Goal: Find contact information: Find contact information

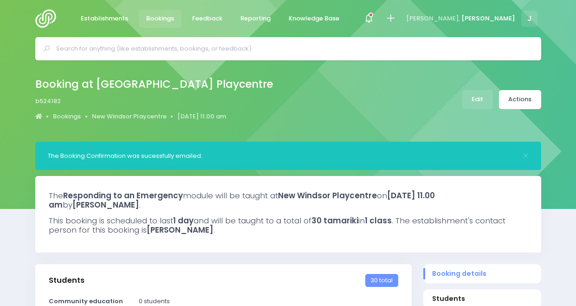
select select "5"
click at [324, 41] on div at bounding box center [288, 48] width 506 height 23
click at [327, 51] on input "text" at bounding box center [292, 49] width 472 height 14
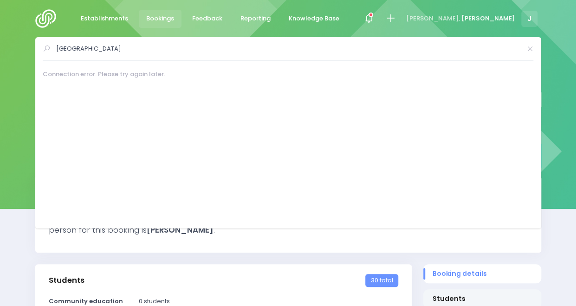
type input "bucklands beach intermediate"
click at [246, 80] on div "Connection error. Please try again later." at bounding box center [291, 145] width 496 height 151
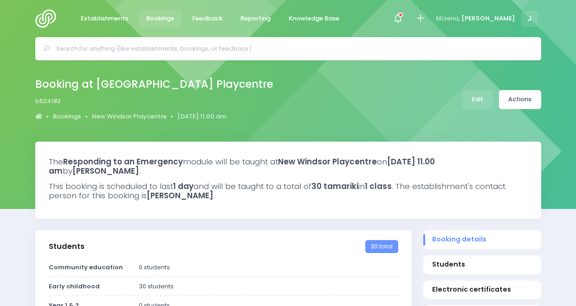
select select "5"
click at [200, 50] on input "text" at bounding box center [292, 49] width 472 height 14
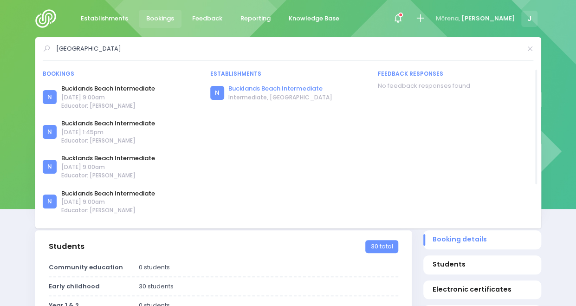
type input "bucklands beach intermediate"
click at [262, 90] on link "Bucklands Beach Intermediate" at bounding box center [280, 88] width 104 height 9
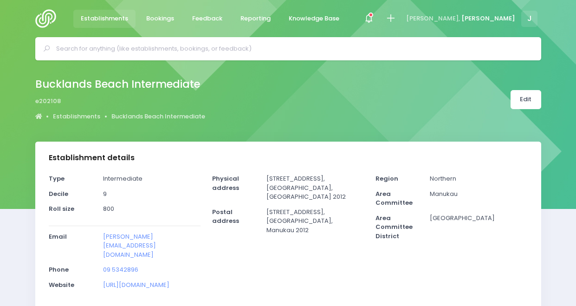
select select "5"
click at [213, 47] on input "text" at bounding box center [292, 49] width 472 height 14
type input "a"
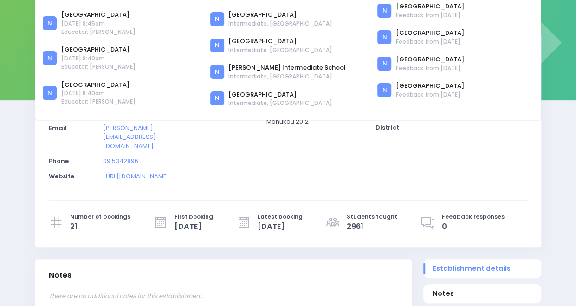
scroll to position [110, 0]
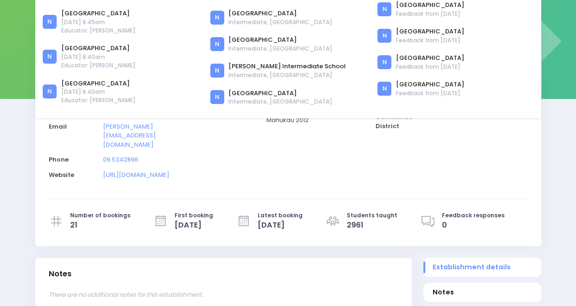
click at [283, 156] on div "Physical address 247 Bucklands Beach Road, Bucklands Beach, Auckland 2012 Posta…" at bounding box center [287, 124] width 163 height 121
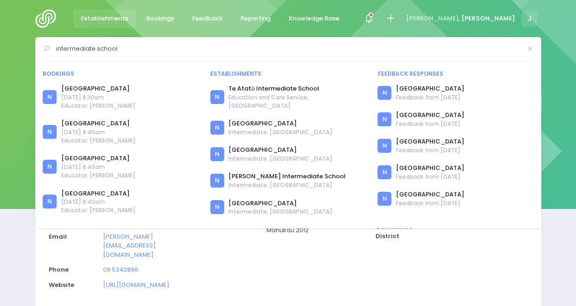
drag, startPoint x: 123, startPoint y: 47, endPoint x: 31, endPoint y: 46, distance: 92.4
click at [31, 46] on div "intermediate school Bookings N N N N N N N" at bounding box center [288, 48] width 576 height 23
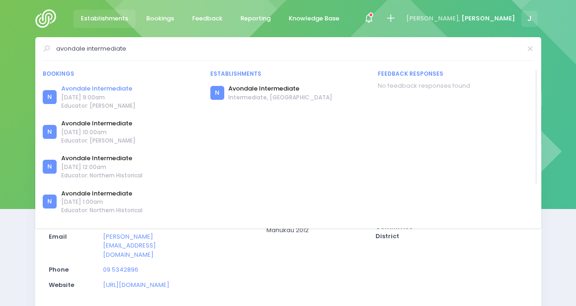
type input "avondale intermediate"
click at [85, 91] on link "Avondale Intermediate" at bounding box center [98, 88] width 74 height 9
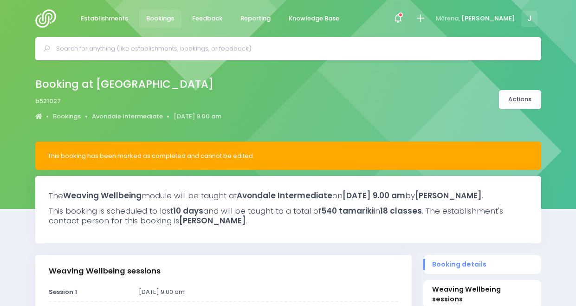
select select "5"
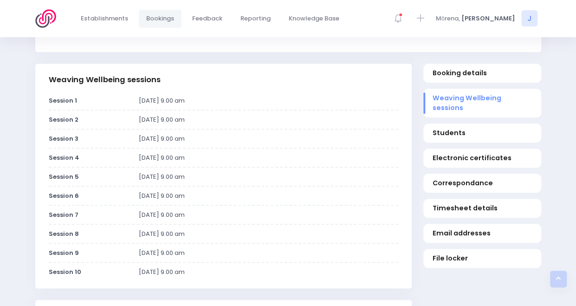
scroll to position [192, 0]
click at [444, 232] on span "Email addresses" at bounding box center [482, 233] width 100 height 10
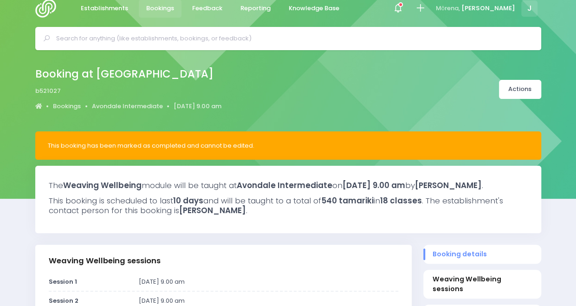
scroll to position [0, 0]
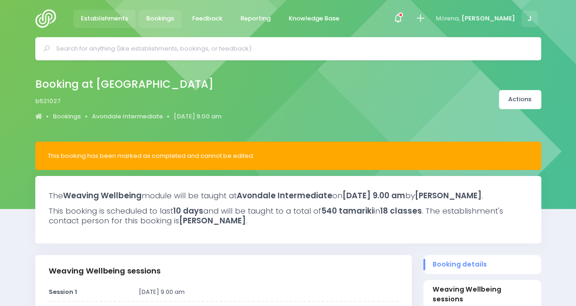
click at [118, 20] on span "Establishments" at bounding box center [104, 18] width 47 height 9
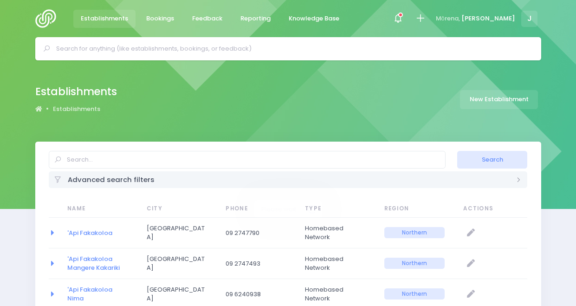
select select "20"
click at [125, 48] on input "text" at bounding box center [292, 49] width 472 height 14
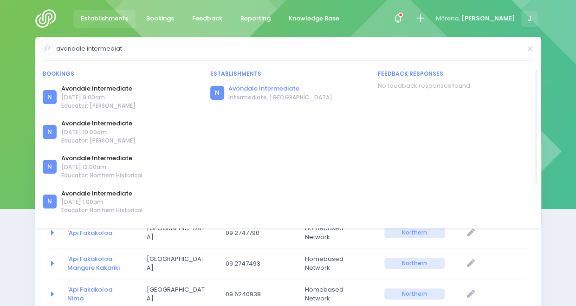
type input "avondale intermediat"
click at [236, 87] on link "Avondale Intermediate" at bounding box center [280, 88] width 104 height 9
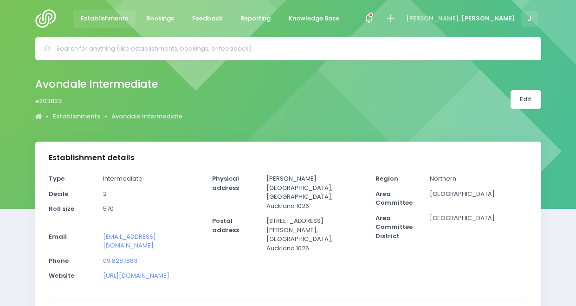
select select "5"
click at [247, 53] on input "text" at bounding box center [292, 49] width 472 height 14
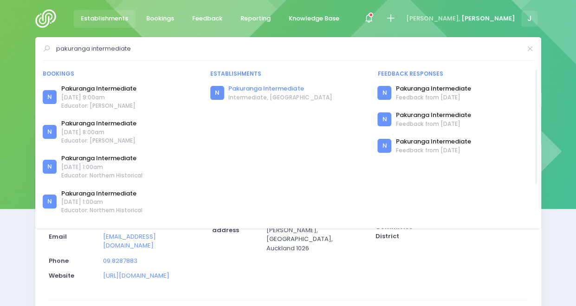
type input "pakuranga intermediate"
click at [248, 87] on link "Pakuranga Intermediate" at bounding box center [280, 88] width 104 height 9
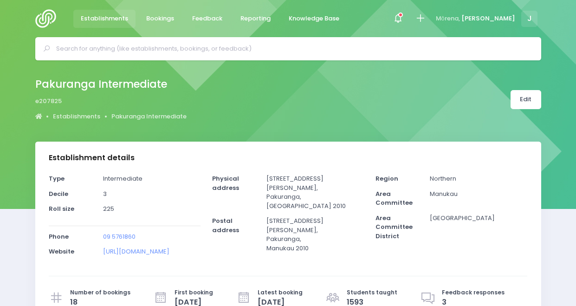
select select "5"
click at [237, 76] on div "Pakuranga Intermediate e207825 Establishments Pakuranga Intermediate Edit" at bounding box center [288, 99] width 529 height 49
click at [130, 237] on link "09 5761860" at bounding box center [119, 236] width 33 height 9
